Goal: Check status: Check status

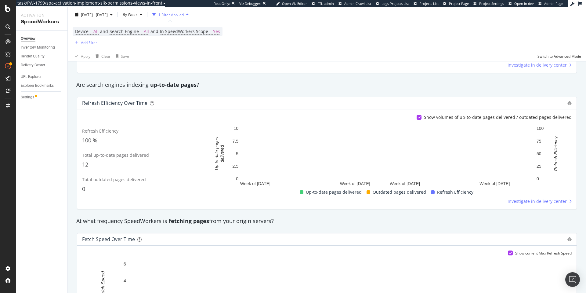
scroll to position [245, 0]
click at [547, 4] on span "Admin Page" at bounding box center [553, 3] width 19 height 5
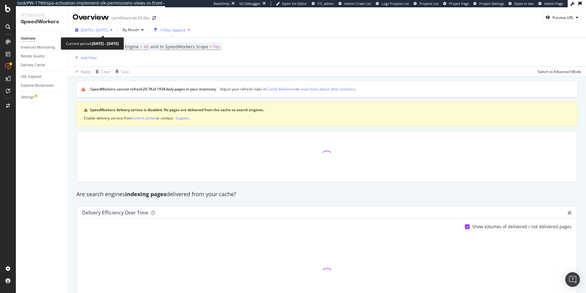
click at [106, 29] on span "[DATE] - [DATE]" at bounding box center [94, 29] width 27 height 5
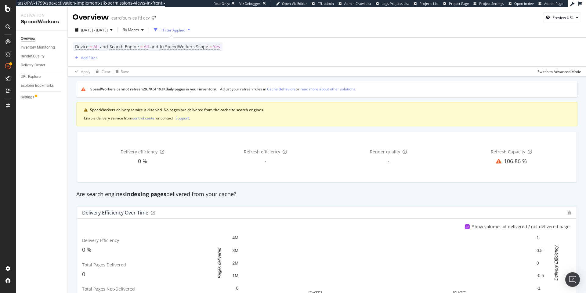
click at [246, 66] on div "Device = All and Search Engine = All and In SpeedWorkers Scope = Yes Add Filter" at bounding box center [327, 52] width 509 height 29
